Goal: Navigation & Orientation: Find specific page/section

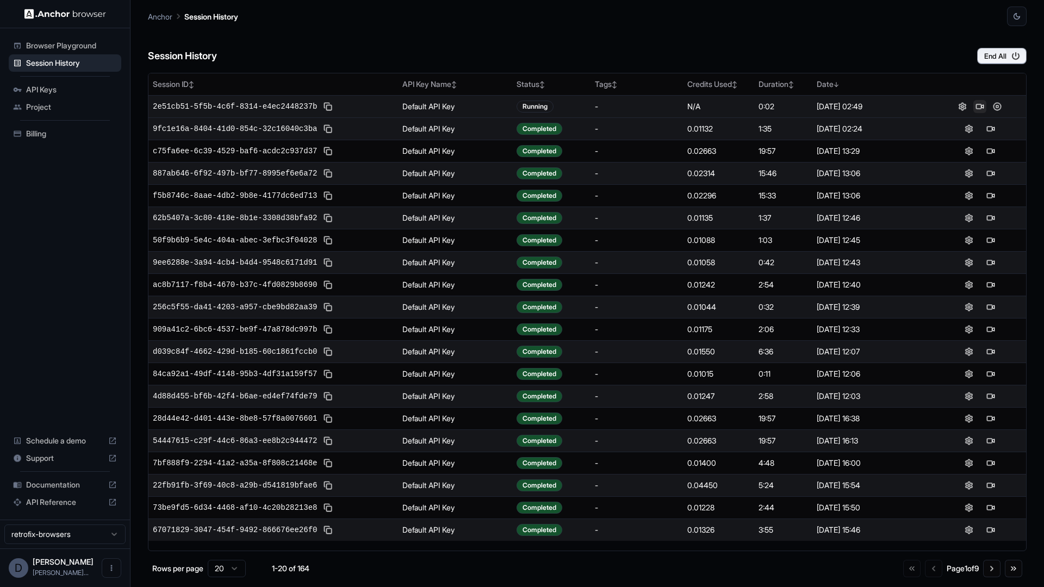
click at [980, 104] on button at bounding box center [980, 106] width 13 height 13
click at [981, 104] on button at bounding box center [980, 106] width 13 height 13
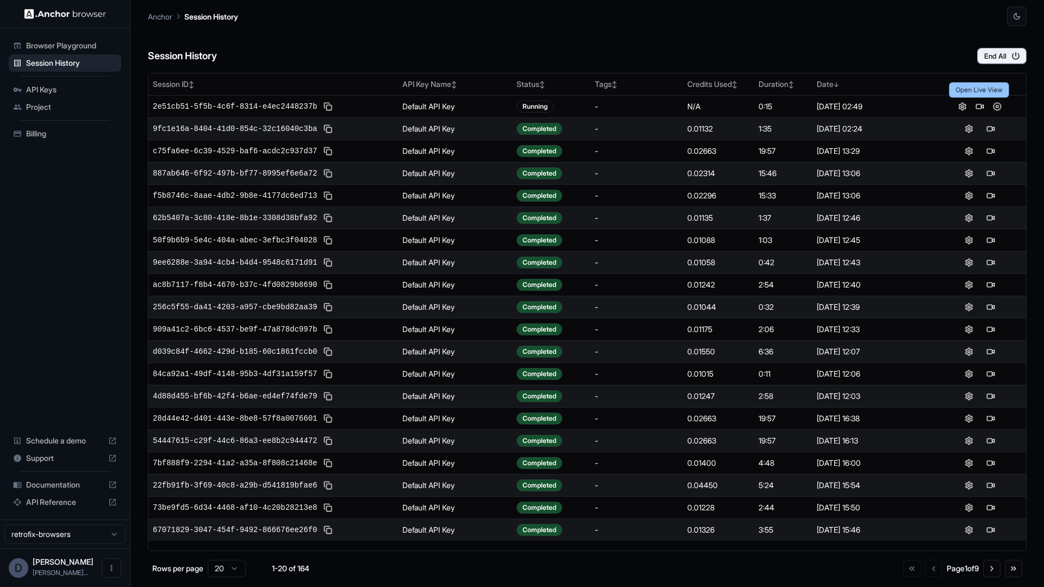
click at [821, 44] on div "Session History End All" at bounding box center [587, 45] width 879 height 38
